Goal: Task Accomplishment & Management: Complete application form

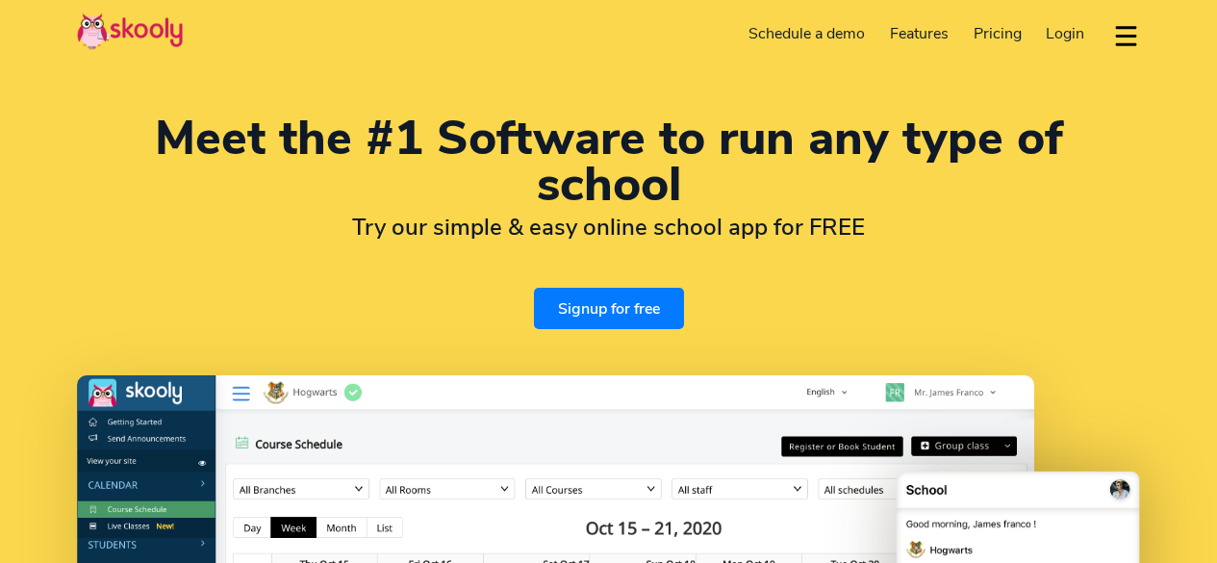
select select "en"
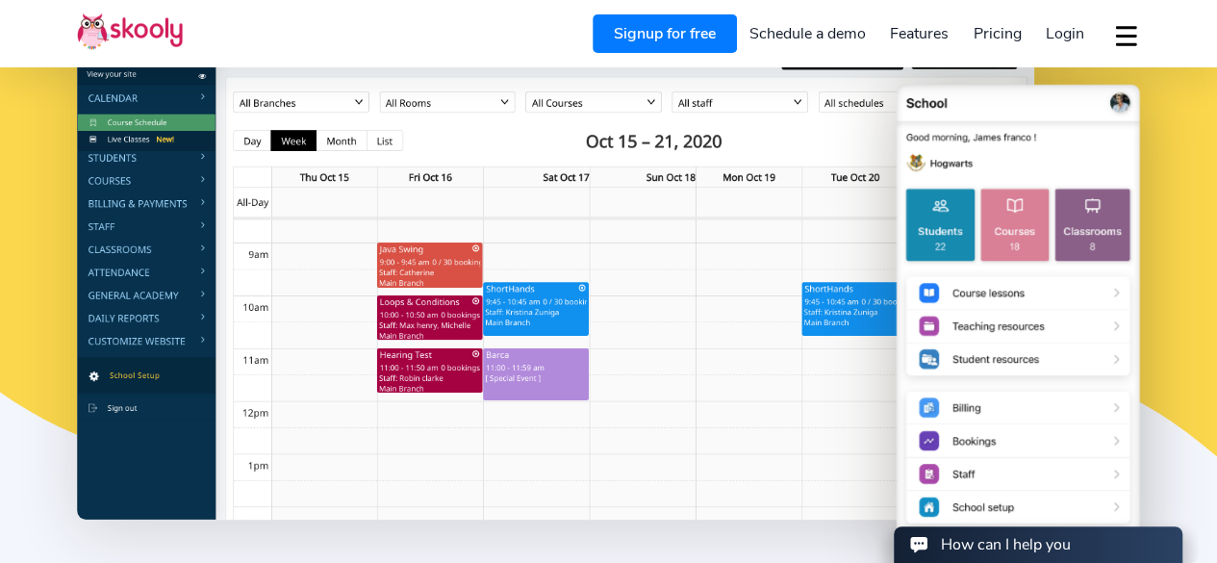
select select "1"
select select "[GEOGRAPHIC_DATA]"
select select "America/New_York"
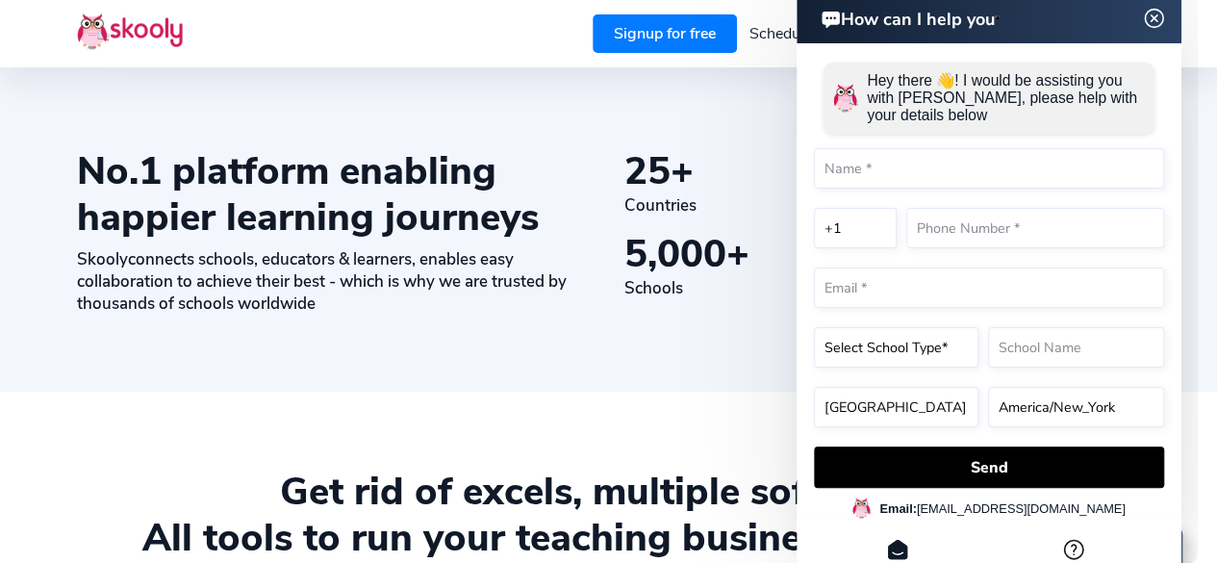
scroll to position [903, 0]
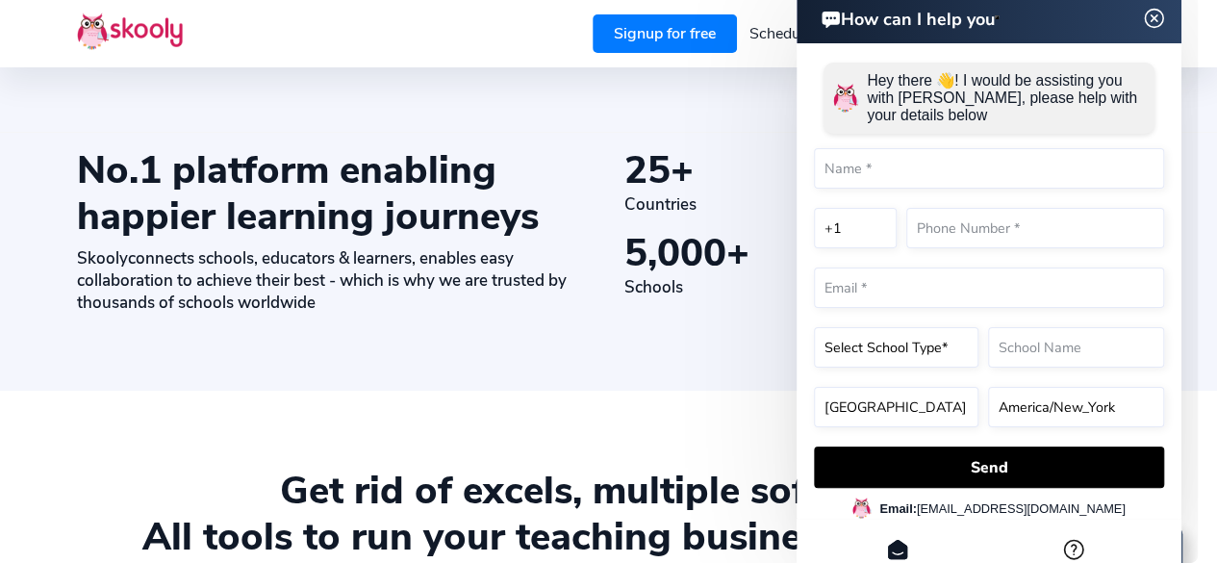
click at [1149, 18] on img at bounding box center [1154, 19] width 37 height 24
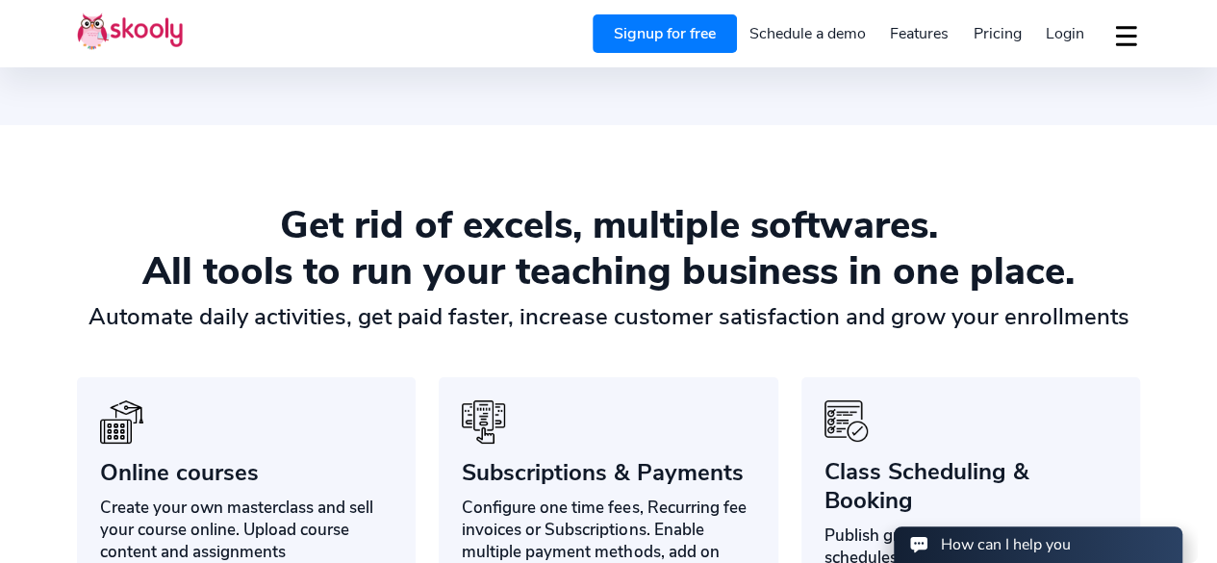
scroll to position [1168, 0]
click at [993, 33] on span "Pricing" at bounding box center [997, 33] width 48 height 21
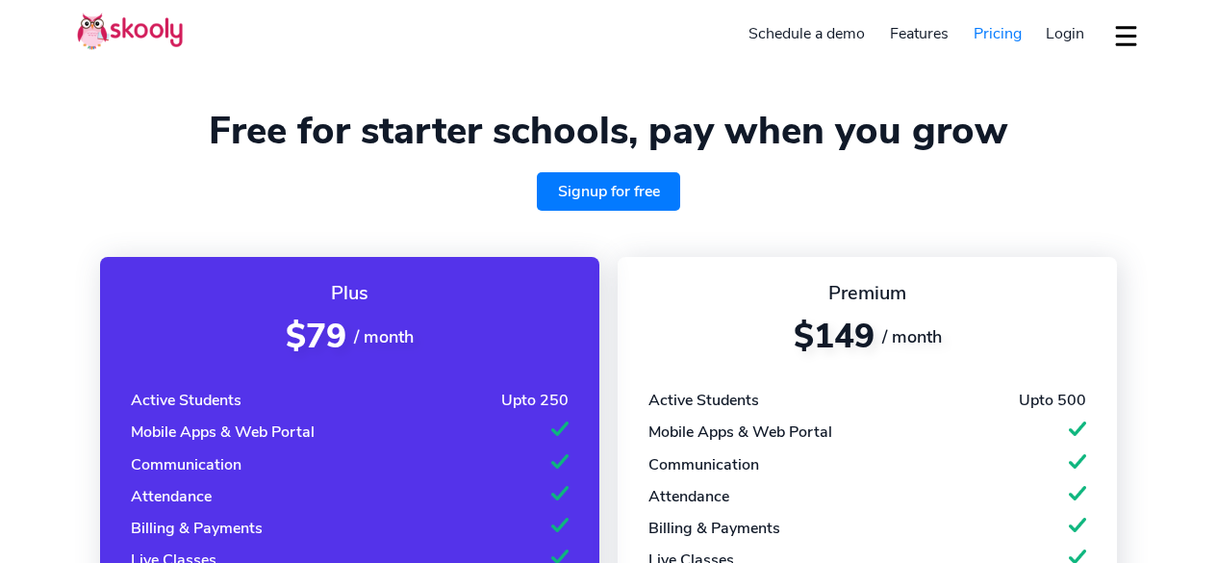
select select "en"
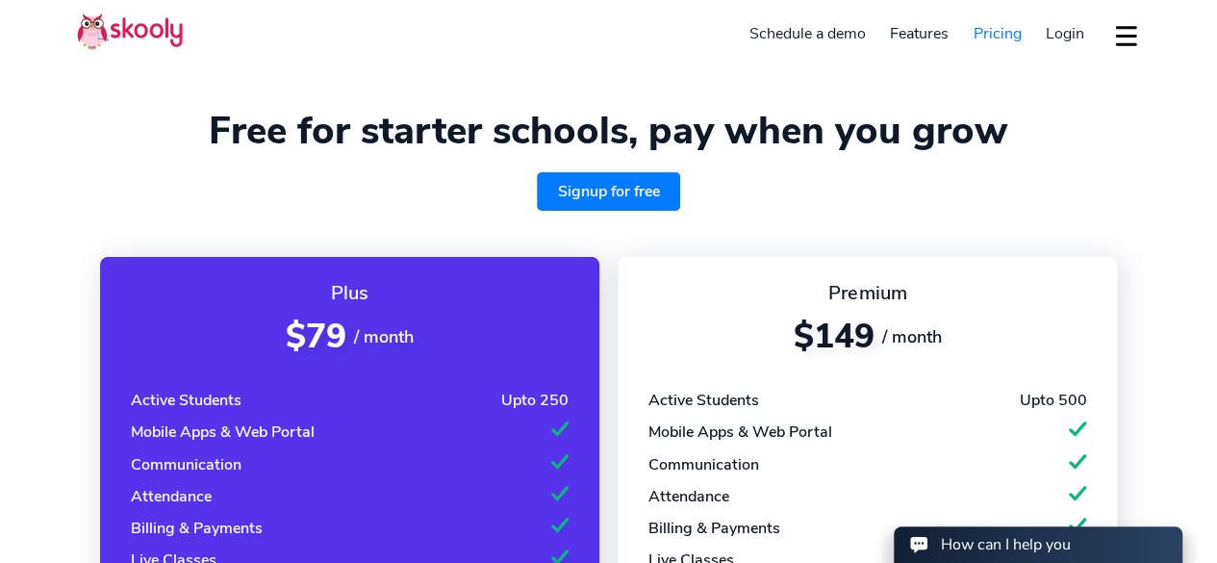
select select "1"
select select "[GEOGRAPHIC_DATA]"
select select "America/New_York"
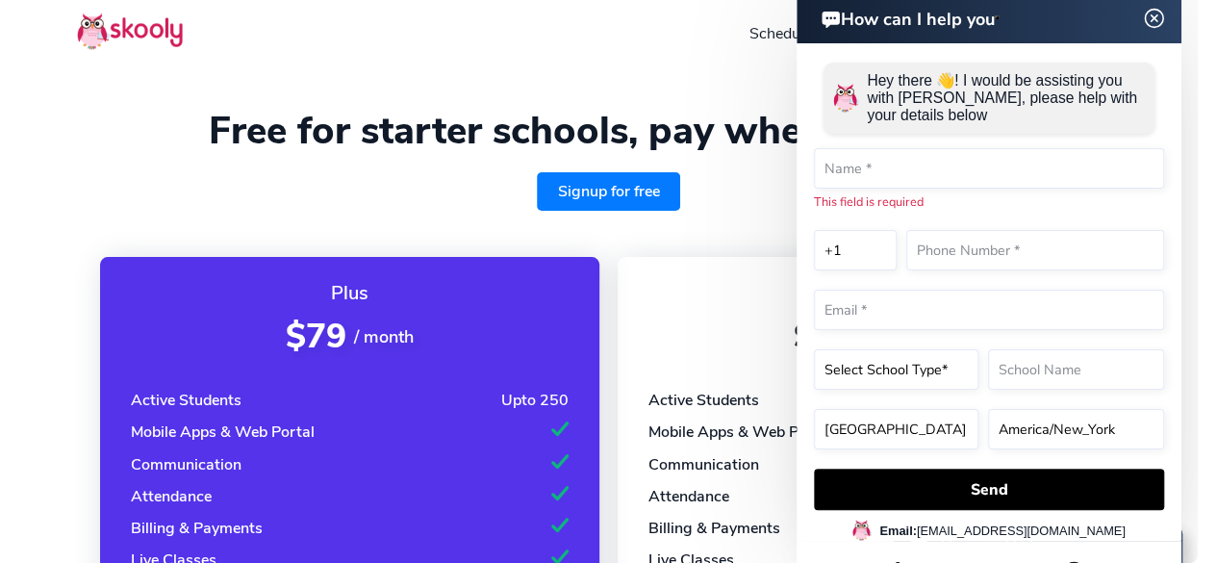
click at [1159, 22] on img at bounding box center [1154, 19] width 37 height 24
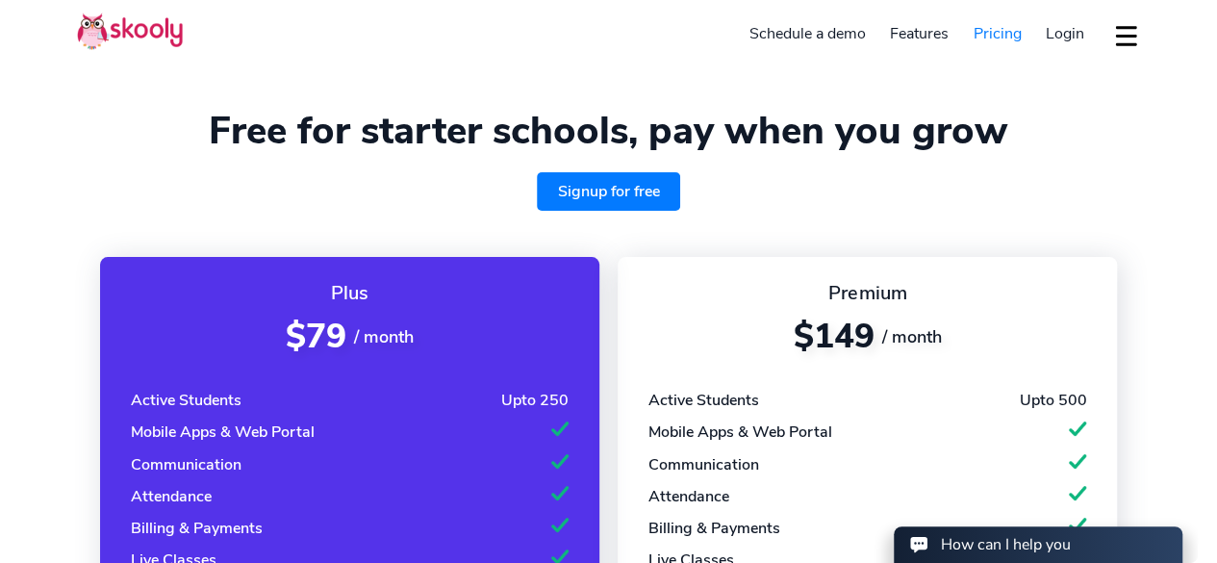
click at [629, 183] on link "Signup for free" at bounding box center [609, 191] width 144 height 38
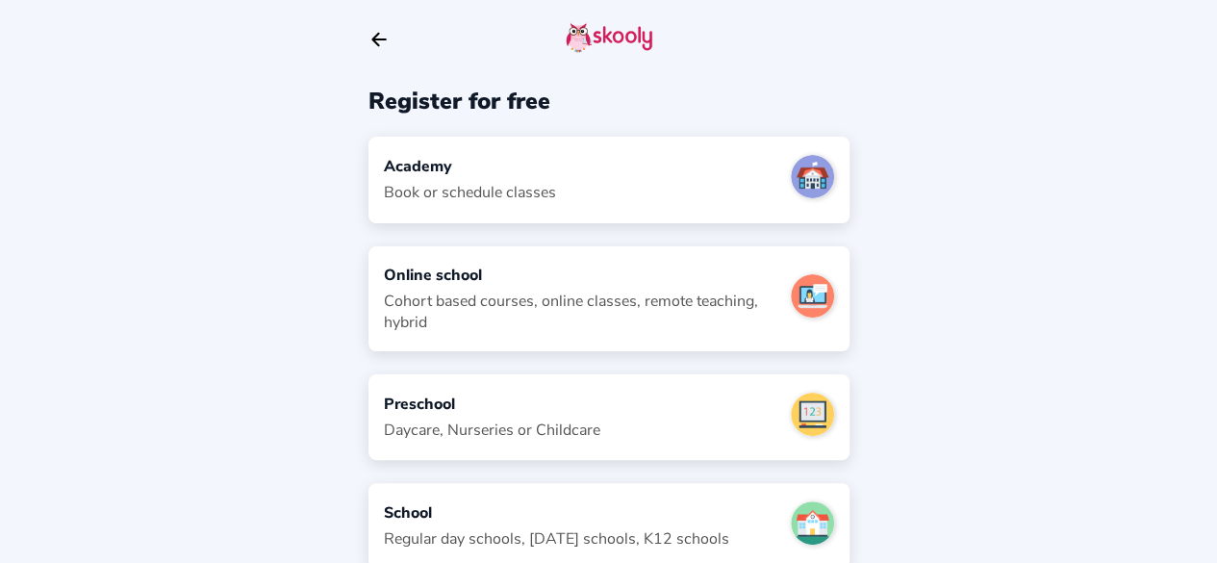
scroll to position [73, 0]
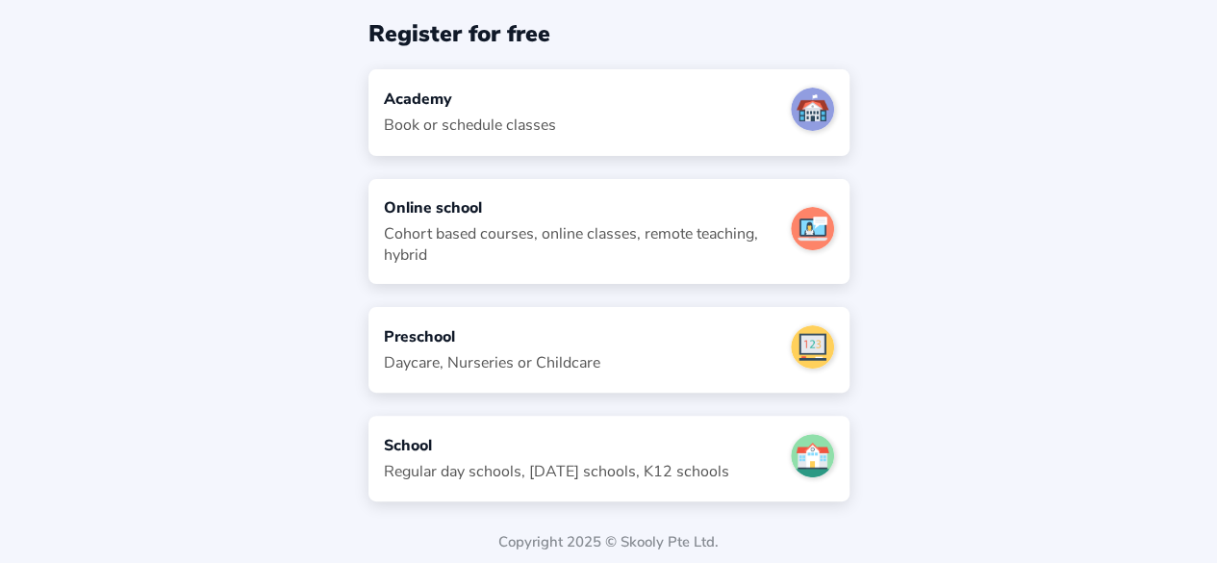
click at [545, 361] on div "Daycare, Nurseries or Childcare" at bounding box center [492, 362] width 216 height 21
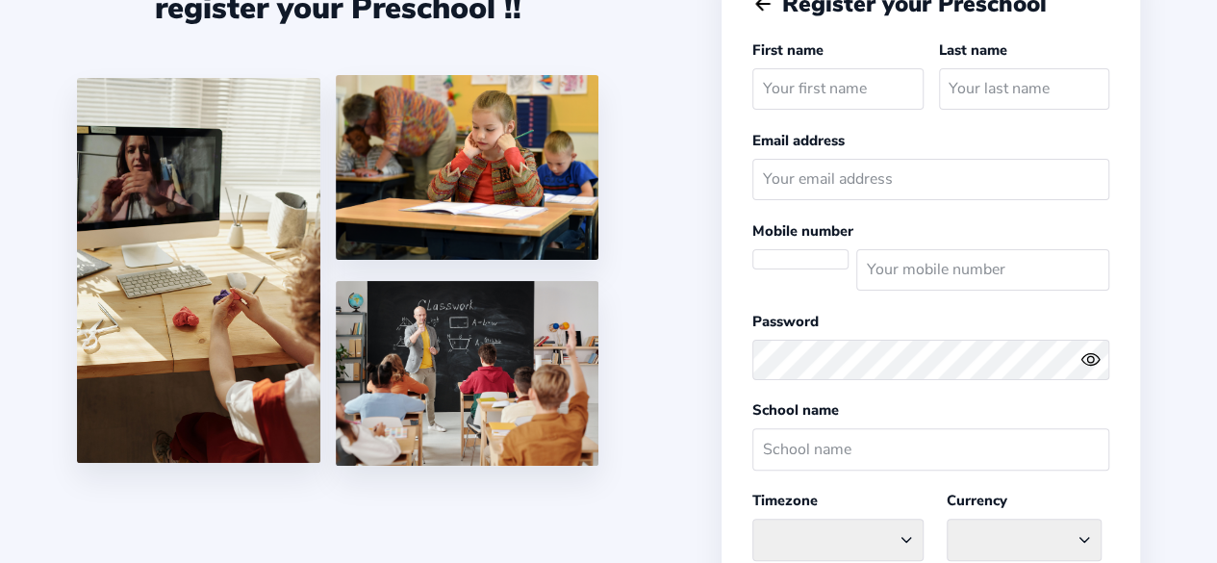
select select
select select "America/New_York"
select select "USD $"
select select "US"
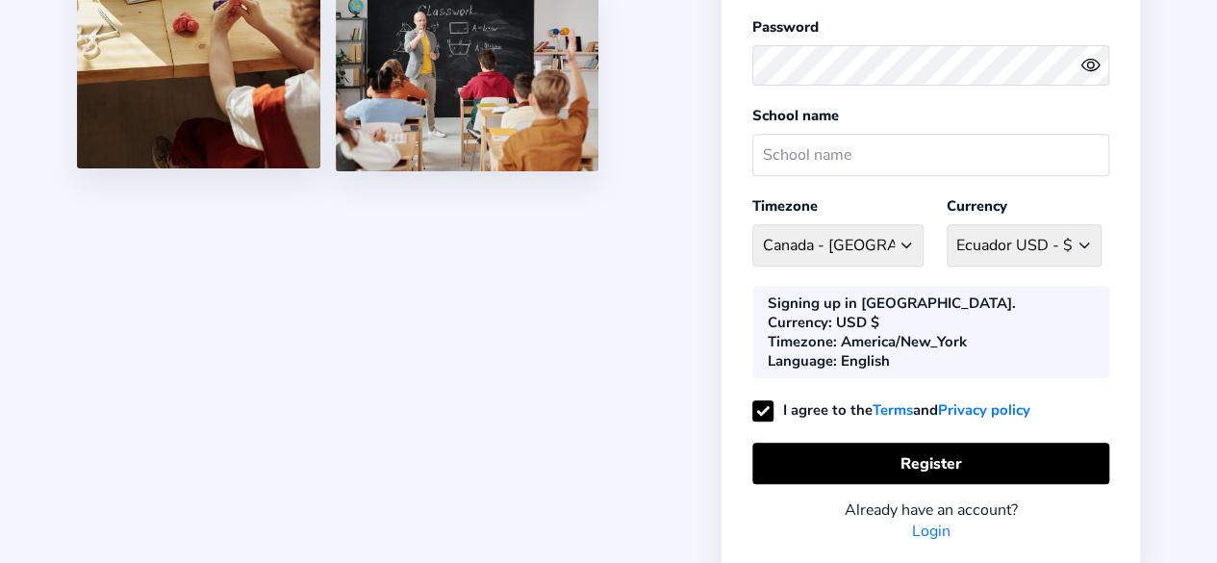
scroll to position [369, 0]
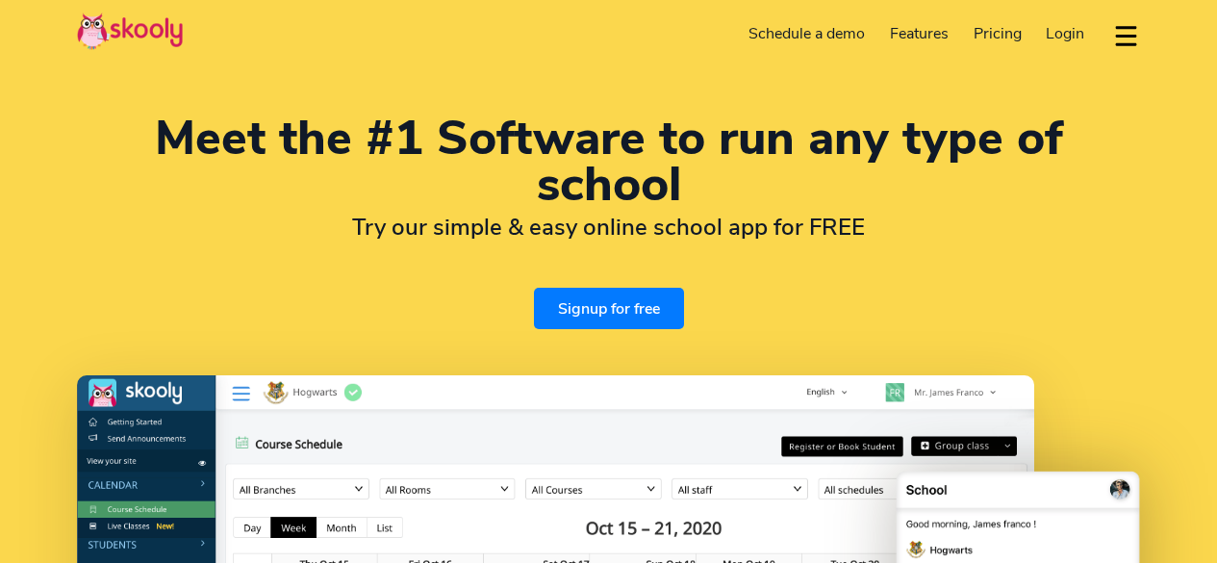
select select "en"
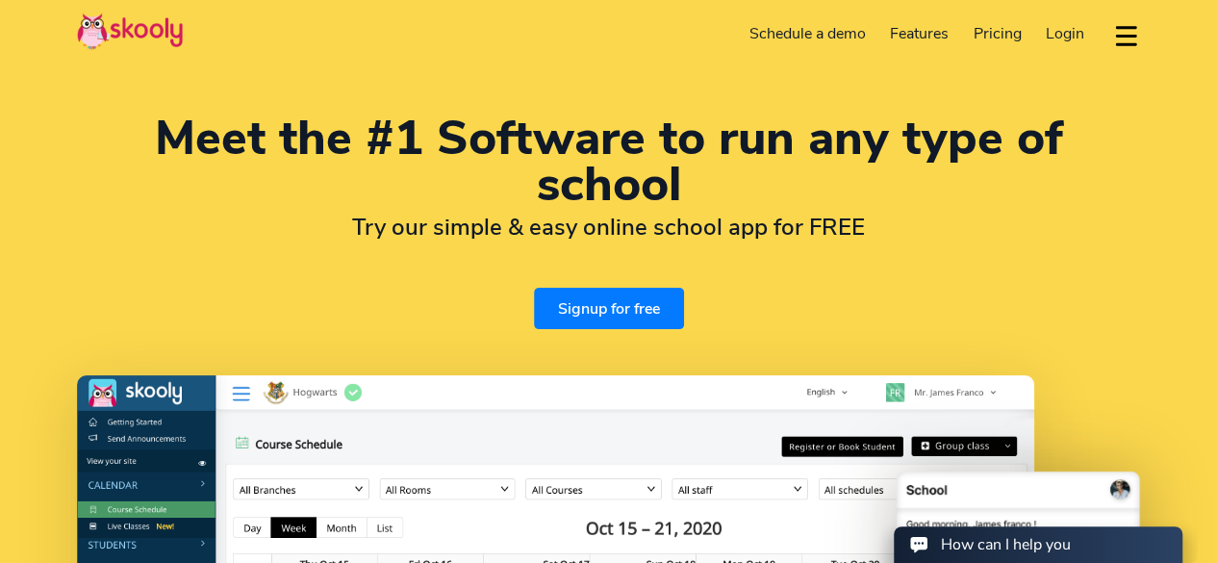
select select "1"
select select "[GEOGRAPHIC_DATA]"
select select "America/New_York"
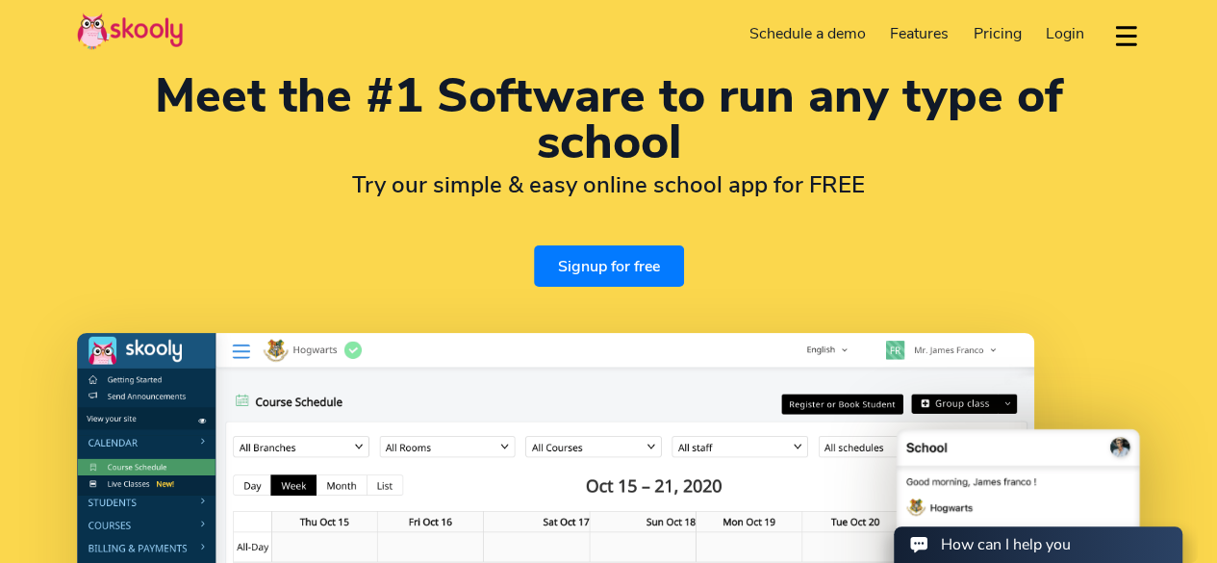
scroll to position [29, 0]
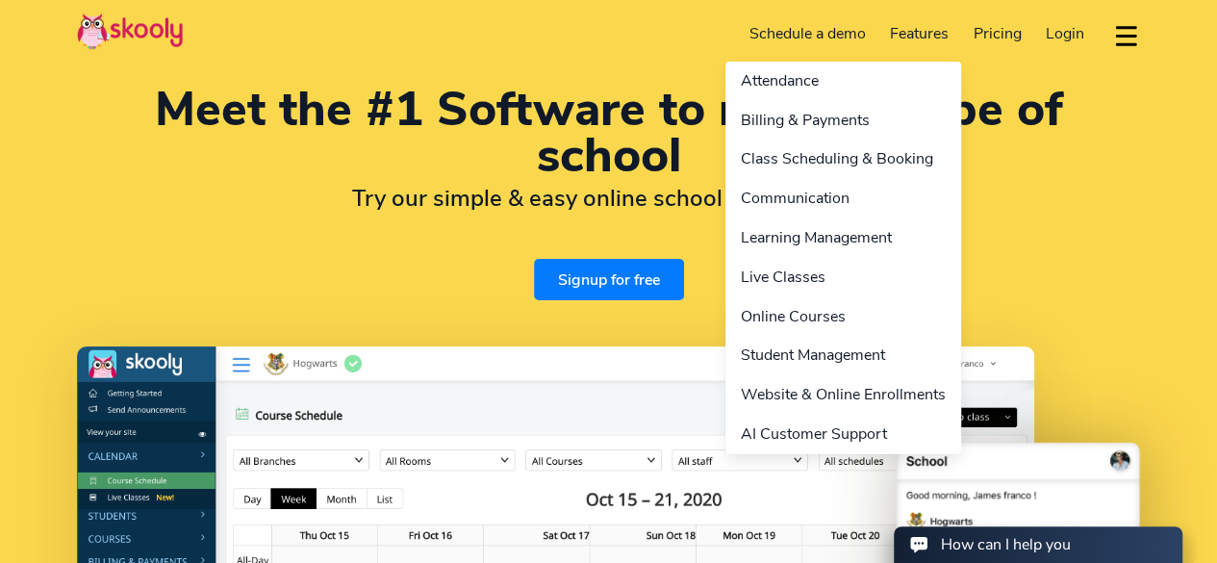
click at [916, 43] on link "Features" at bounding box center [919, 33] width 84 height 31
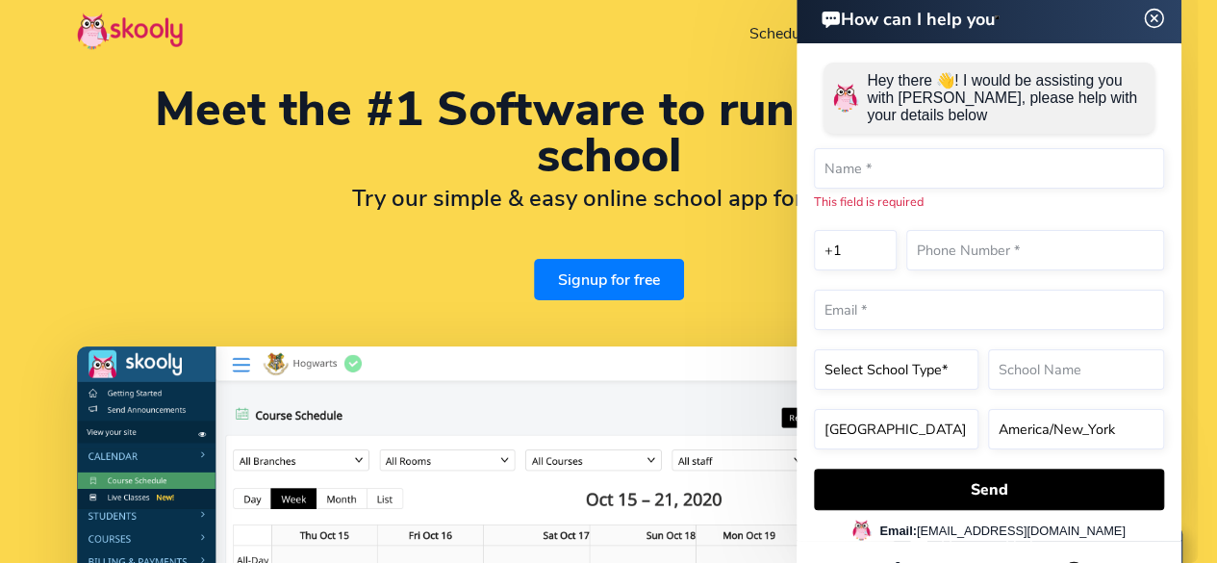
click at [909, 370] on select "Select School Type* Preschool Childcare K12 or primary school Academy Online sc…" at bounding box center [896, 369] width 164 height 40
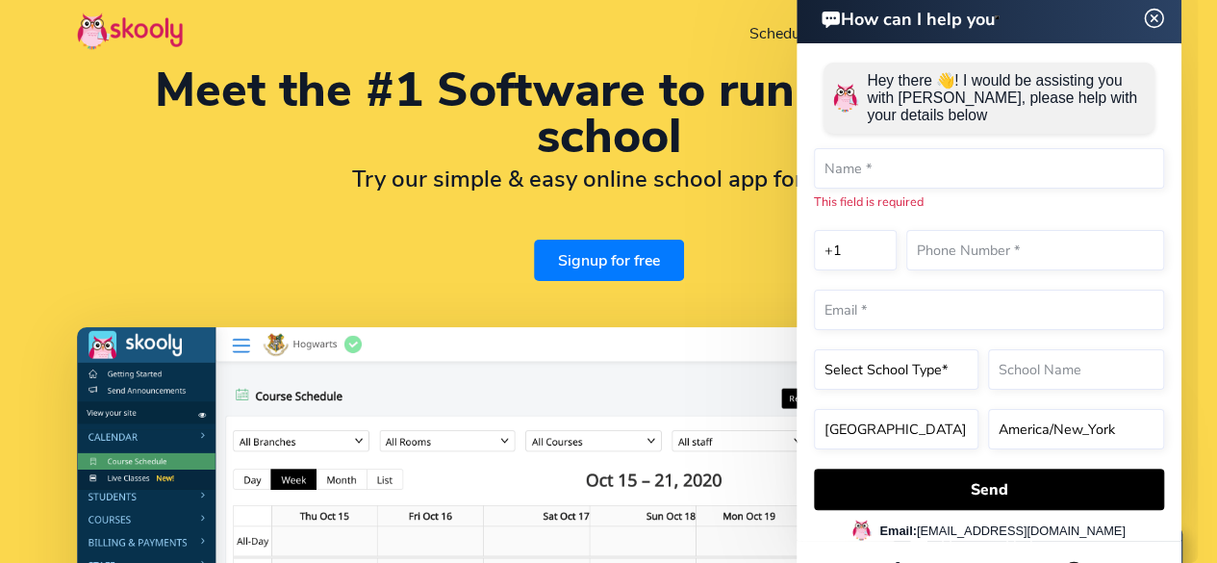
scroll to position [45, 0]
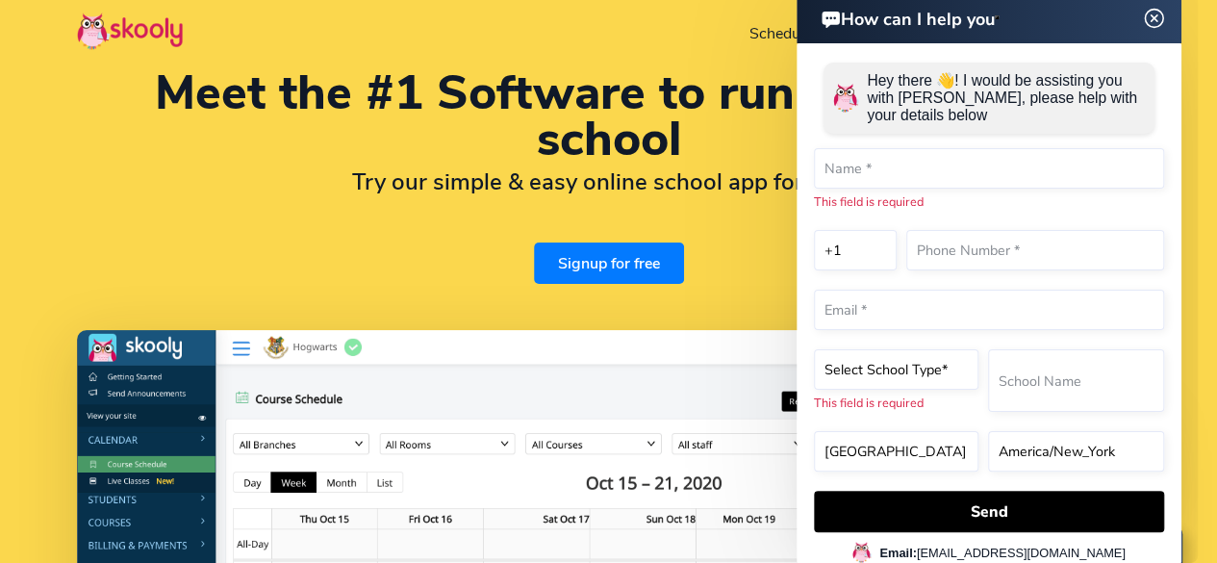
click at [1155, 12] on img at bounding box center [1154, 19] width 37 height 24
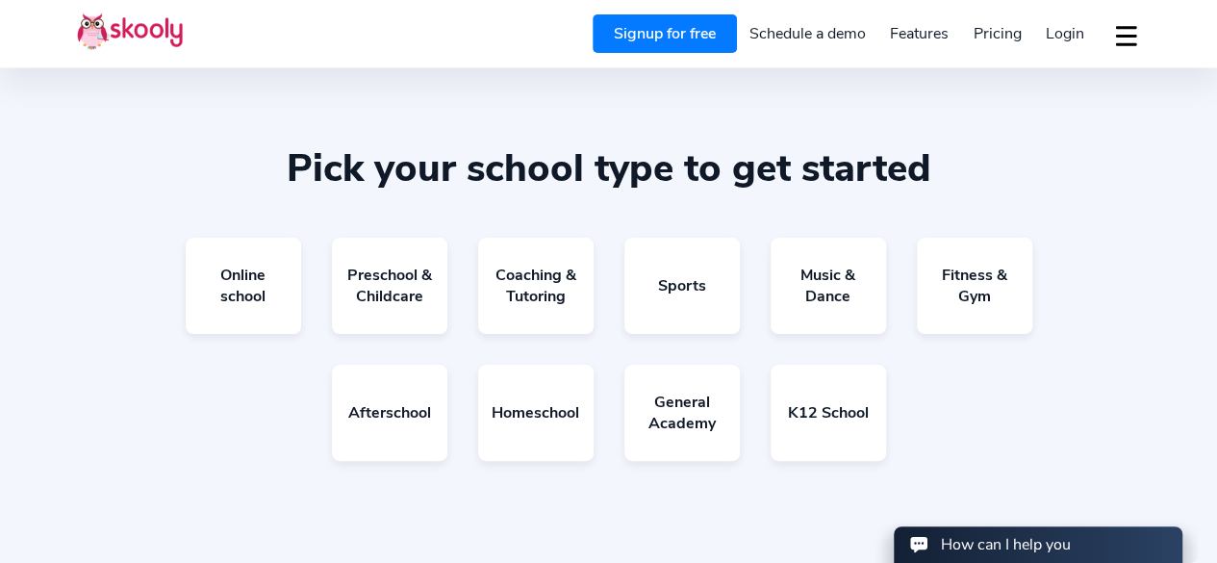
scroll to position [3274, 0]
click at [404, 326] on link "Preschool & Childcare" at bounding box center [389, 285] width 115 height 96
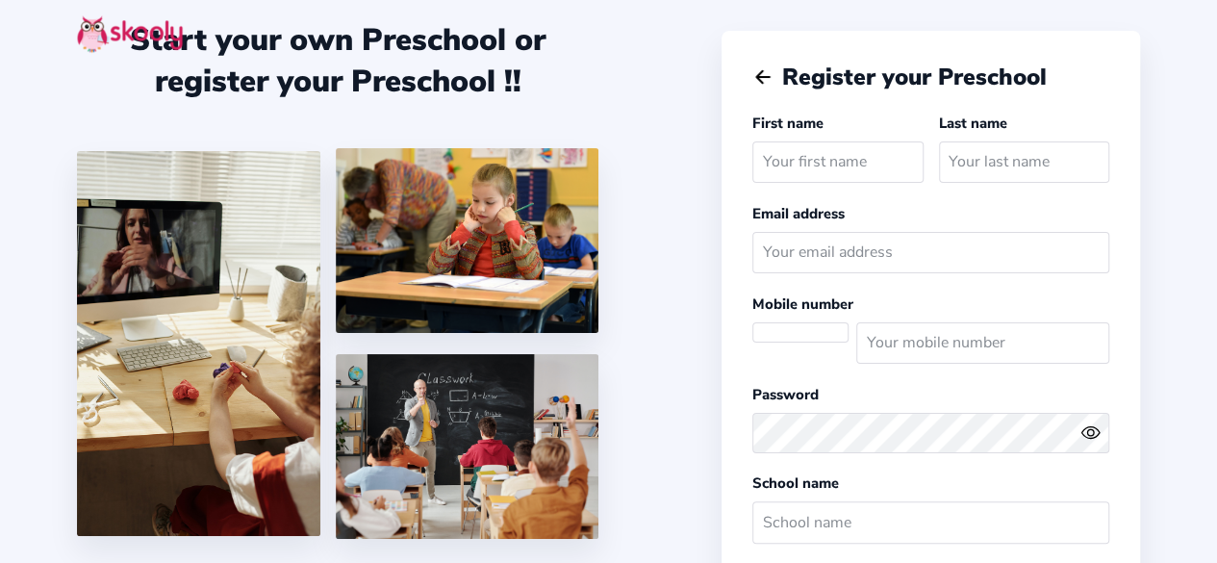
select select
select select "America/New_York"
select select "USD $"
select select "US"
